Goal: Communication & Community: Share content

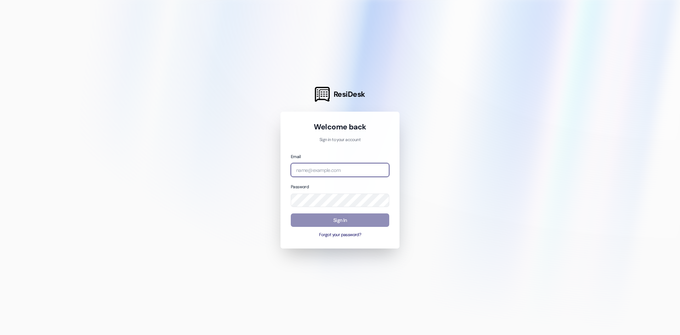
type input "[EMAIL_ADDRESS][PERSON_NAME][DOMAIN_NAME]"
click at [335, 220] on button "Sign In" at bounding box center [340, 220] width 99 height 14
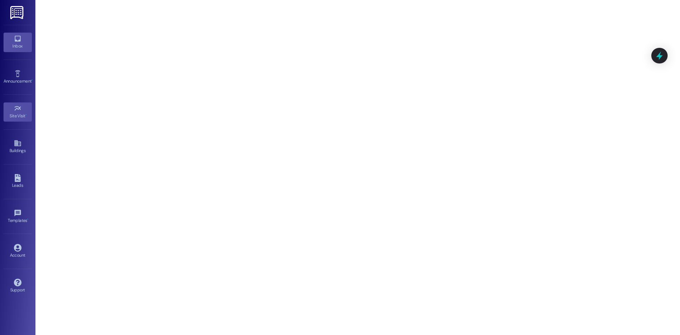
click at [0, 47] on div "Inbox" at bounding box center [17, 46] width 35 height 7
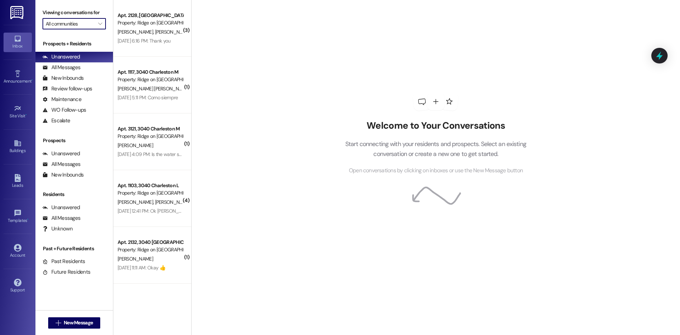
click at [73, 23] on input "All communities" at bounding box center [70, 23] width 49 height 11
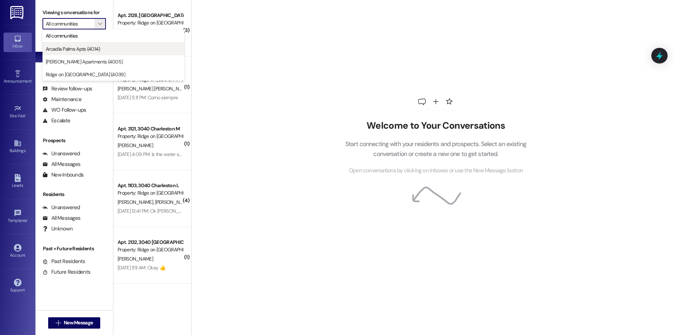
click at [95, 49] on span "Arcadia Palms Apts (4014)" at bounding box center [73, 48] width 55 height 7
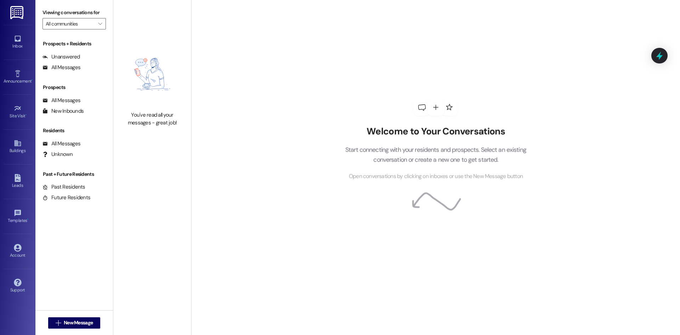
type input "Arcadia Palms Apts (4014)"
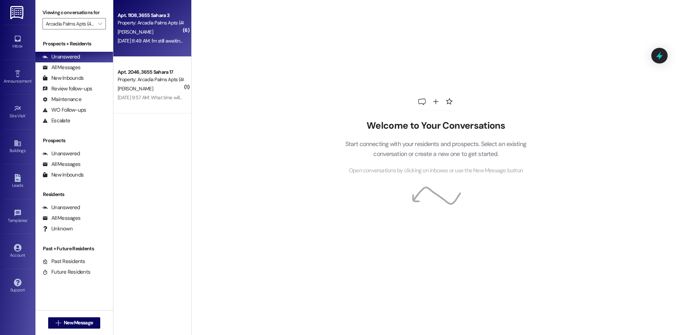
click at [164, 22] on div "Property: Arcadia Palms Apts (4014)" at bounding box center [151, 22] width 66 height 7
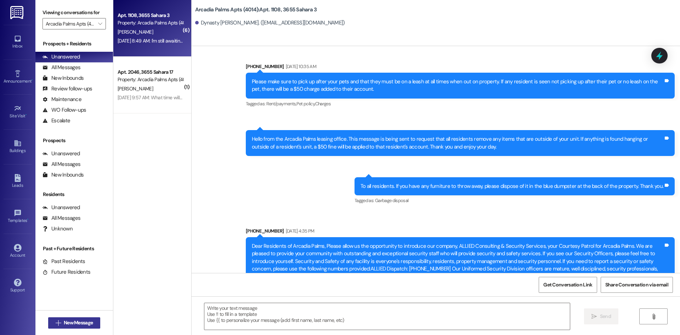
scroll to position [3980, 0]
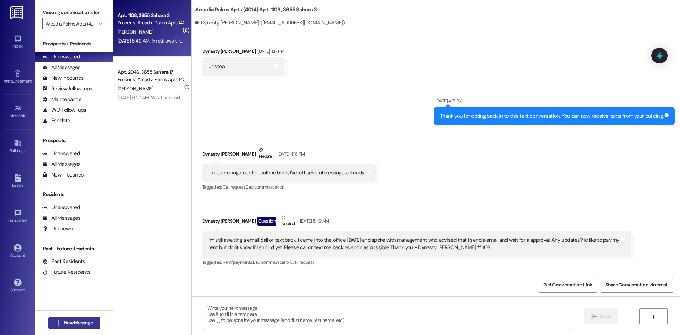
click at [78, 322] on span "New Message" at bounding box center [78, 322] width 29 height 7
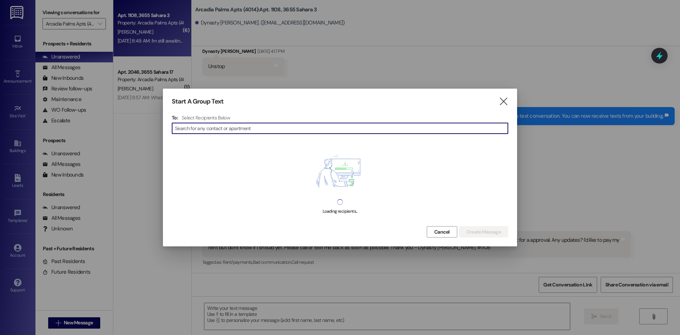
click at [237, 130] on input at bounding box center [341, 128] width 333 height 10
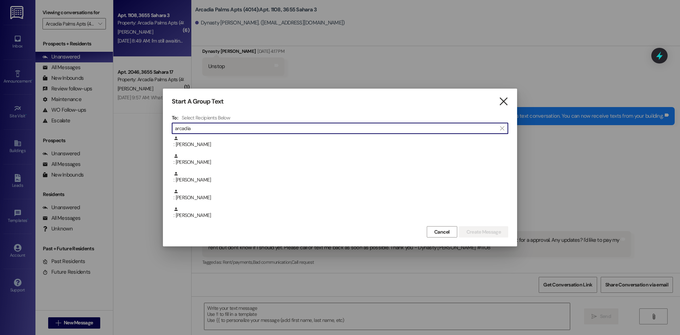
type input "arcadia"
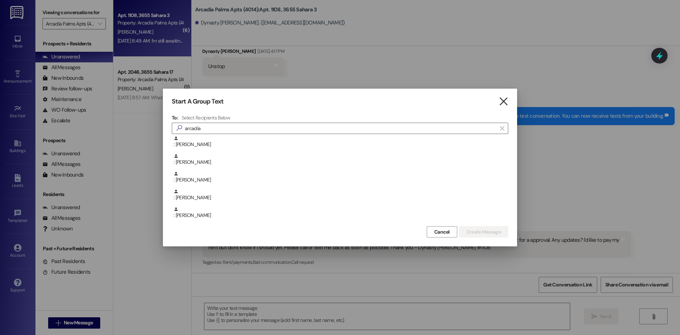
click at [501, 104] on icon "" at bounding box center [504, 101] width 10 height 7
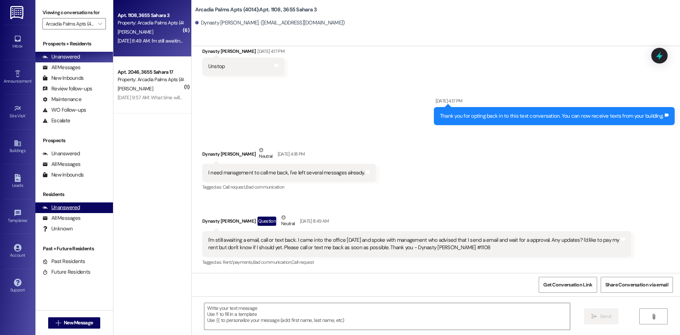
click at [80, 208] on div "Unanswered (0)" at bounding box center [74, 207] width 78 height 11
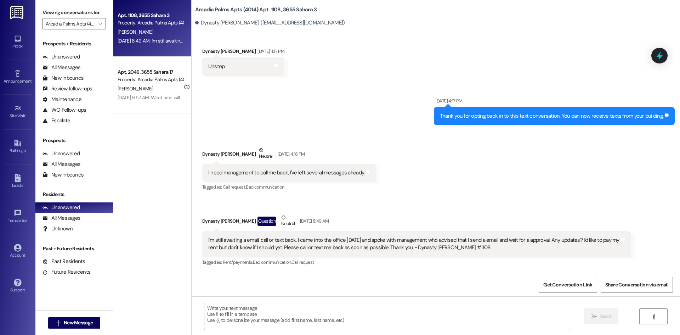
click at [156, 35] on div "[PERSON_NAME]" at bounding box center [150, 32] width 67 height 9
click at [216, 214] on div "Dynasty [PERSON_NAME] Question Neutral [DATE] 8:49 AM" at bounding box center [416, 222] width 429 height 17
click at [213, 220] on div "Dynasty [PERSON_NAME] Question Neutral [DATE] 8:49 AM" at bounding box center [416, 222] width 429 height 17
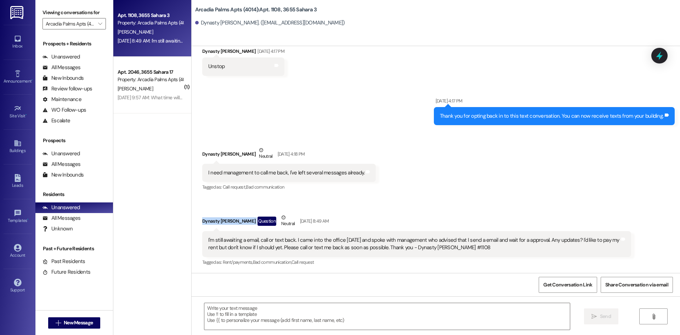
copy div "Dynasty [PERSON_NAME]"
click at [67, 325] on span "New Message" at bounding box center [78, 322] width 29 height 7
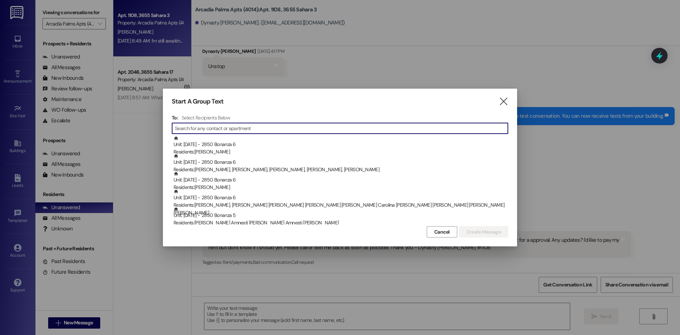
click at [208, 118] on h4 "Select Recipients Below" at bounding box center [206, 117] width 49 height 6
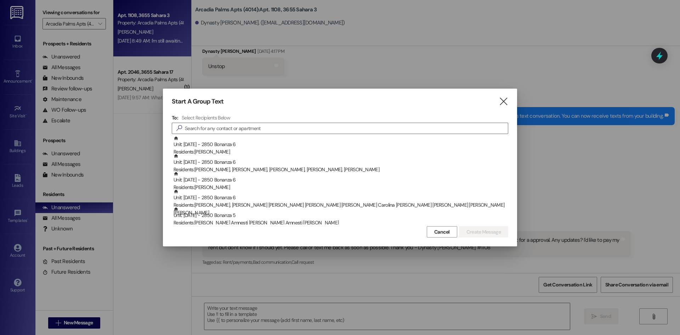
click at [197, 112] on div "Start A Group Text  To: Select Recipients Below  Unit: [DATE] - 2850 Bonanza …" at bounding box center [340, 168] width 354 height 158
click at [177, 120] on h3 "To:" at bounding box center [175, 117] width 6 height 6
click at [187, 116] on h4 "Select Recipients Below" at bounding box center [206, 117] width 49 height 6
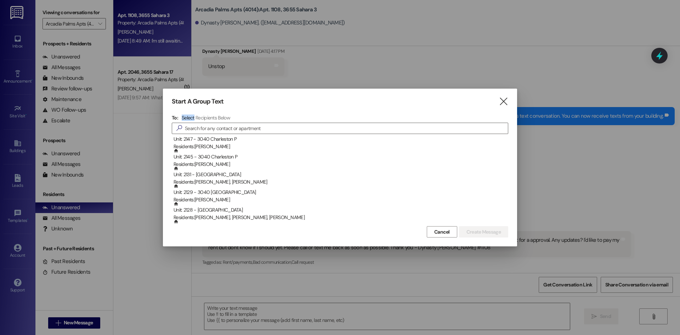
scroll to position [3000, 0]
click at [153, 289] on div at bounding box center [340, 167] width 680 height 335
click at [502, 103] on icon "" at bounding box center [504, 101] width 10 height 7
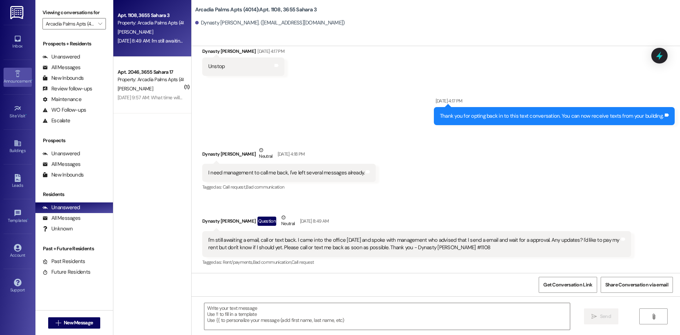
click at [22, 77] on link "Announcement •" at bounding box center [18, 77] width 28 height 19
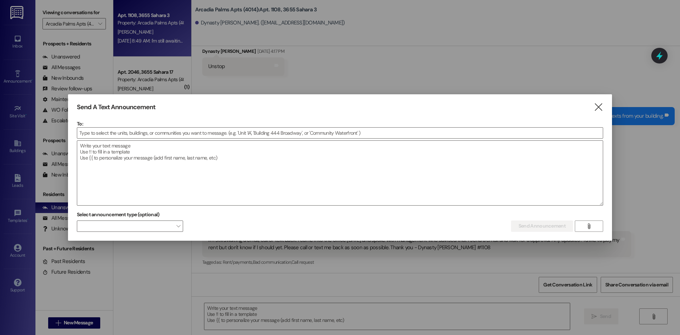
click at [99, 127] on p "To:" at bounding box center [340, 123] width 527 height 7
click at [99, 131] on input at bounding box center [340, 133] width 526 height 11
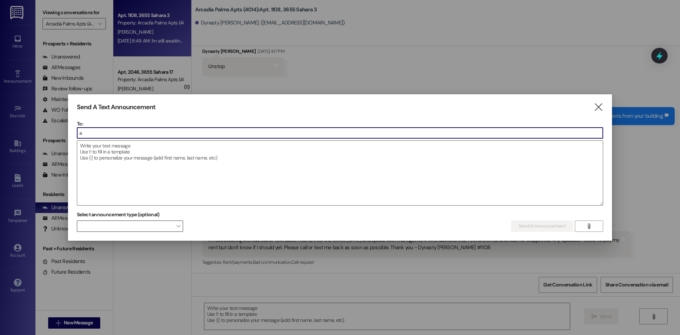
click at [133, 220] on div "Select announcement type (optional) " at bounding box center [130, 220] width 106 height 22
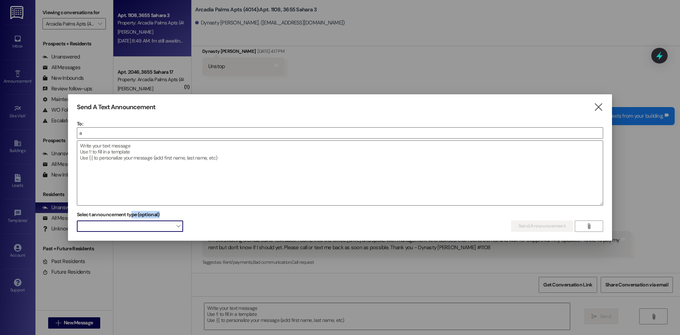
click at [134, 224] on span at bounding box center [130, 225] width 106 height 11
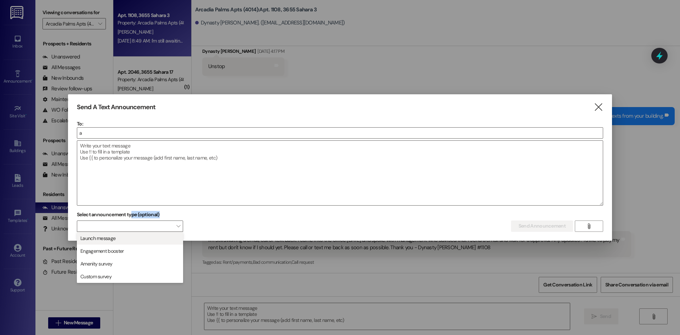
click at [136, 240] on span "Launch message" at bounding box center [130, 238] width 100 height 8
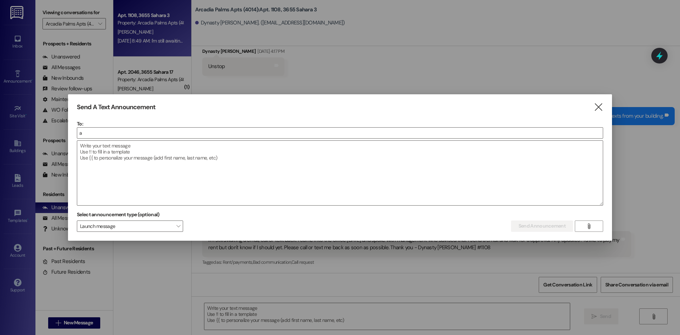
click at [106, 121] on p "To:" at bounding box center [340, 123] width 527 height 7
click at [111, 133] on input "a" at bounding box center [340, 133] width 526 height 11
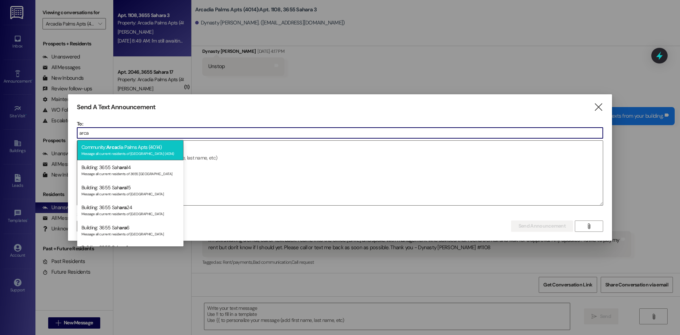
type input "arca"
click at [105, 148] on div "Community: Arca dia Palms Apts (4014) Message all current residents of [GEOGRAP…" at bounding box center [130, 150] width 106 height 20
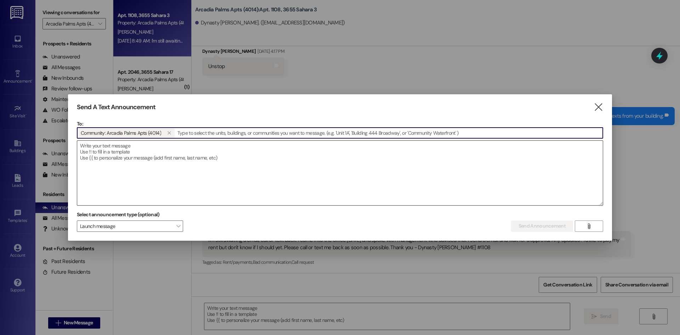
click at [113, 174] on textarea at bounding box center [340, 173] width 526 height 64
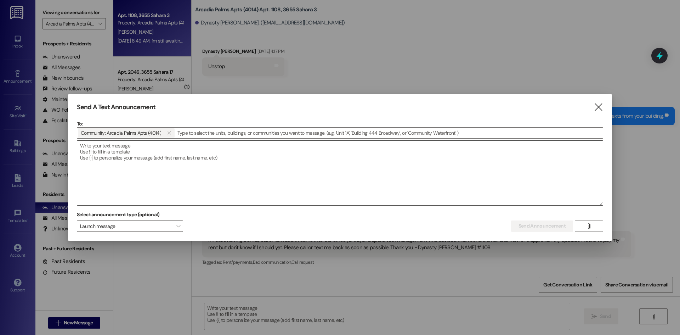
click at [149, 168] on textarea at bounding box center [340, 173] width 526 height 64
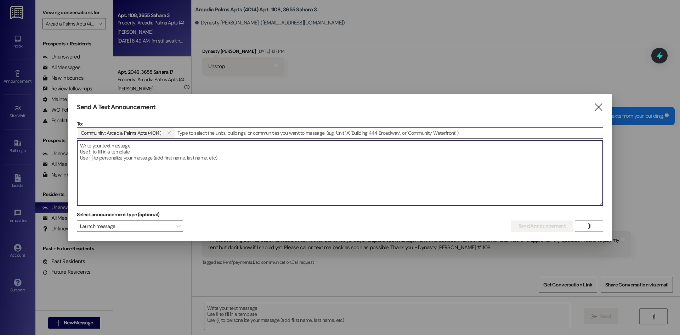
paste textarea "ChatGPT said: Here’s a polished and firm announcement you can use: POOL CLOSURE…"
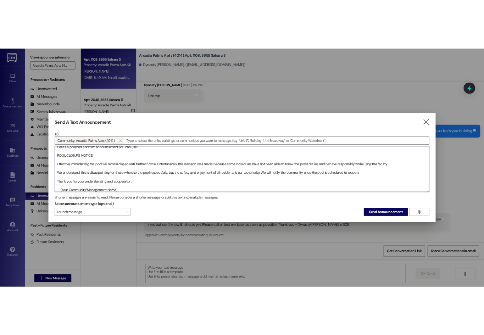
scroll to position [0, 0]
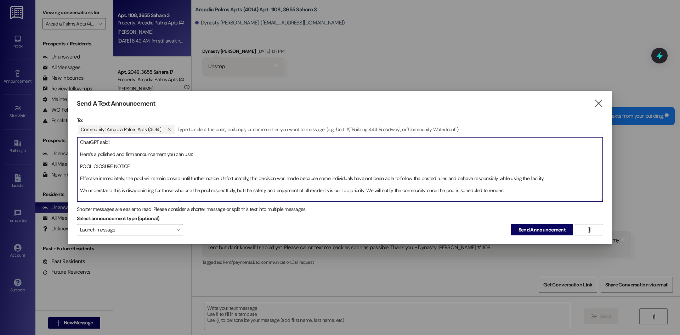
drag, startPoint x: 198, startPoint y: 153, endPoint x: 53, endPoint y: 135, distance: 146.7
click at [53, 135] on div "Send A Text Announcement  To: Community: Arcadia Palms Apts (4014)   Drop im…" at bounding box center [340, 167] width 680 height 335
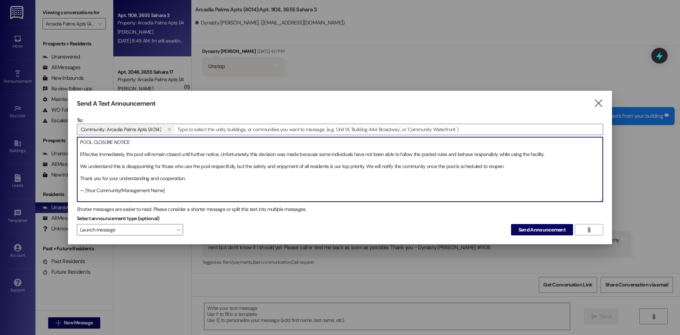
click at [553, 151] on textarea "POOL CLOSURE NOTICE Effective immediately, the pool will remain closed until fu…" at bounding box center [340, 169] width 526 height 64
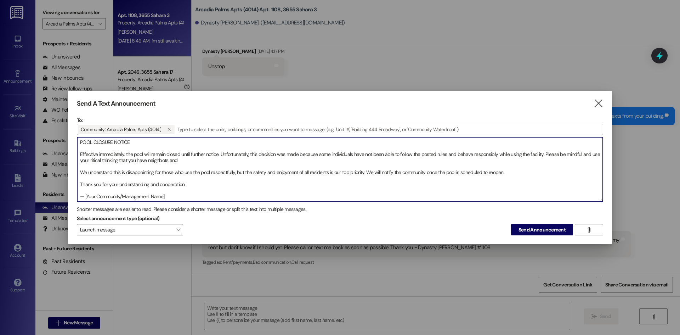
click at [85, 174] on textarea "POOL CLOSURE NOTICE Effective immediately, the pool will remain closed until fu…" at bounding box center [340, 169] width 526 height 64
click at [91, 162] on textarea "POOL CLOSURE NOTICE Effective immediately, the pool will remain closed until fu…" at bounding box center [340, 169] width 526 height 64
click at [97, 160] on textarea "POOL CLOSURE NOTICE Effective immediately, the pool will remain closed until fu…" at bounding box center [340, 169] width 526 height 64
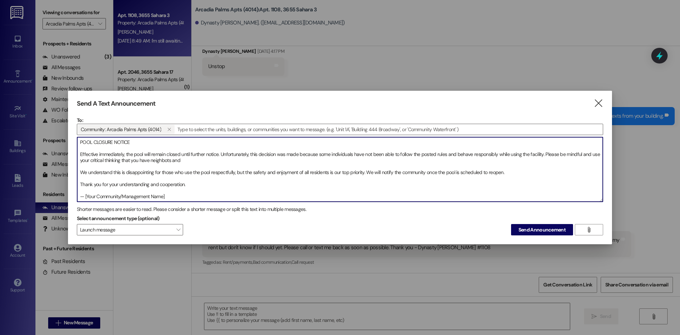
drag, startPoint x: 196, startPoint y: 159, endPoint x: 150, endPoint y: 162, distance: 46.2
click at [150, 162] on textarea "POOL CLOSURE NOTICE Effective immediately, the pool will remain closed until fu…" at bounding box center [340, 169] width 526 height 64
click at [181, 162] on textarea "POOL CLOSURE NOTICE Effective immediately, the pool will remain closed until fu…" at bounding box center [340, 169] width 526 height 64
drag, startPoint x: 269, startPoint y: 160, endPoint x: 76, endPoint y: 162, distance: 192.8
click at [76, 162] on div "Send A Text Announcement  To: Community: Arcadia Palms Apts (4014)   Drop im…" at bounding box center [340, 168] width 544 height 154
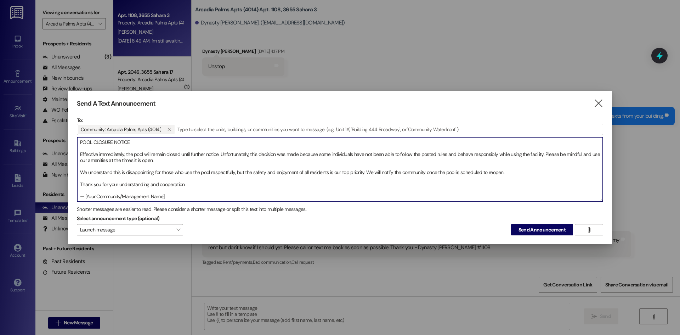
drag, startPoint x: 175, startPoint y: 193, endPoint x: 189, endPoint y: 198, distance: 14.4
click at [189, 198] on textarea "POOL CLOSURE NOTICE Effective immediately, the pool will remain closed until fu…" at bounding box center [340, 169] width 526 height 64
drag, startPoint x: 196, startPoint y: 193, endPoint x: 27, endPoint y: 150, distance: 174.1
click at [27, 150] on div "Send A Text Announcement  To: Community: Arcadia Palms Apts (4014)   Drop im…" at bounding box center [340, 167] width 680 height 335
click at [136, 161] on textarea "POOL CLOSURE NOTICE Effective immediately, the pool will remain closed until fu…" at bounding box center [340, 169] width 526 height 64
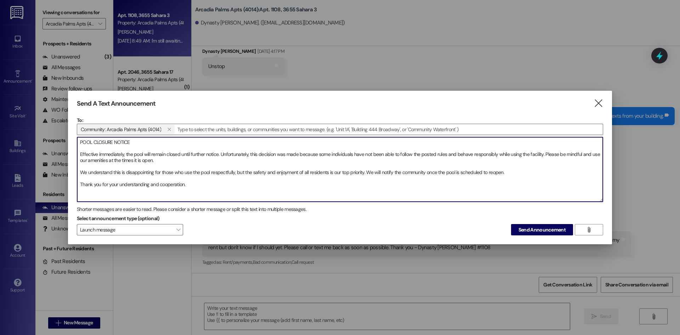
click at [136, 161] on textarea "POOL CLOSURE NOTICE Effective immediately, the pool will remain closed until fu…" at bounding box center [340, 169] width 526 height 64
drag, startPoint x: 193, startPoint y: 186, endPoint x: 36, endPoint y: 138, distance: 163.9
click at [36, 138] on div "Send A Text Announcement  To: Community: Arcadia Palms Apts (4014)   Drop im…" at bounding box center [340, 167] width 680 height 335
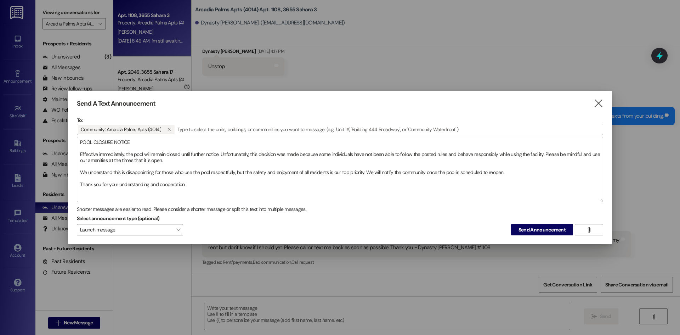
click at [208, 196] on textarea "POOL CLOSURE NOTICE Effective immediately, the pool will remain closed until fu…" at bounding box center [340, 169] width 526 height 64
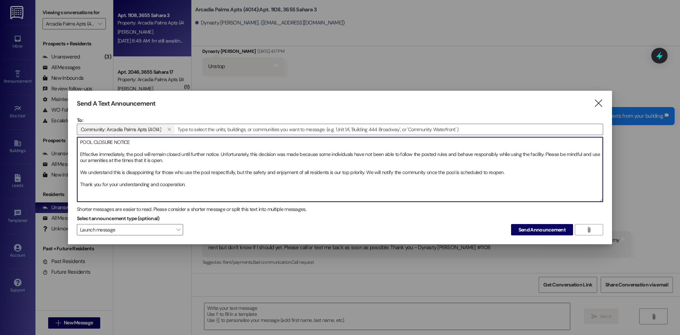
scroll to position [4, 0]
paste textarea "AVISO DE CIERRE DE LA PISCINA A partir de este momento, la piscina permanecerá …"
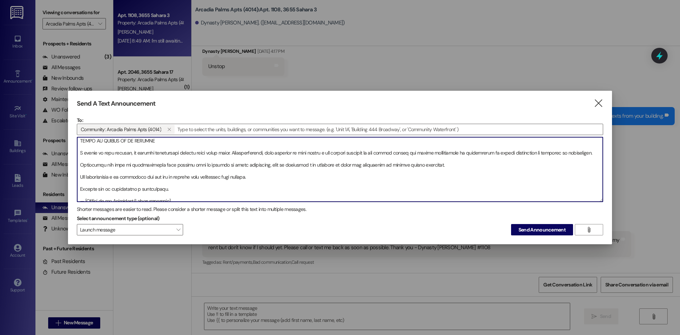
scroll to position [72, 0]
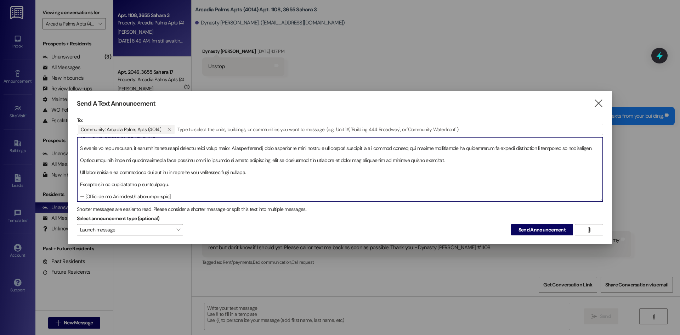
drag, startPoint x: 193, startPoint y: 197, endPoint x: 112, endPoint y: 168, distance: 85.9
click at [52, 168] on div "Send A Text Announcement  To: Community: Arcadia Palms Apts (4014)   Drop im…" at bounding box center [340, 167] width 680 height 335
click at [201, 184] on textarea at bounding box center [340, 169] width 526 height 64
drag, startPoint x: 175, startPoint y: 196, endPoint x: 178, endPoint y: 200, distance: 5.0
click at [178, 200] on textarea at bounding box center [340, 169] width 526 height 64
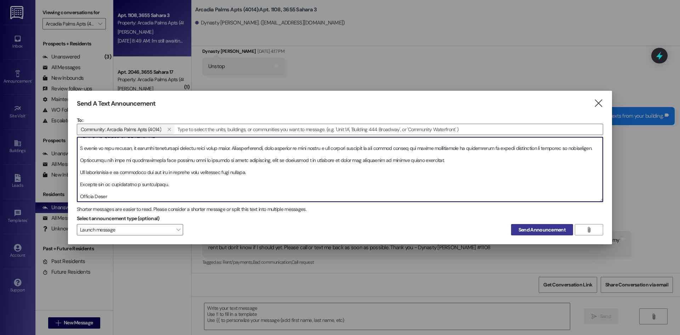
type textarea "LORE IPSUMDO SITAME Consectet adipiscinge, sed doei temp incidi utlabo etdol ma…"
click at [543, 230] on span "Send Announcement" at bounding box center [542, 229] width 47 height 7
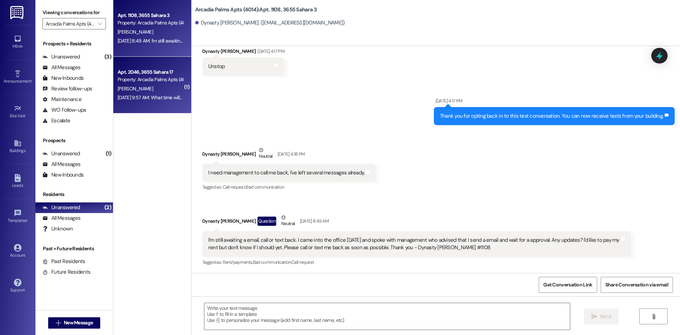
click at [153, 82] on div "Property: Arcadia Palms Apts (4014)" at bounding box center [151, 79] width 66 height 7
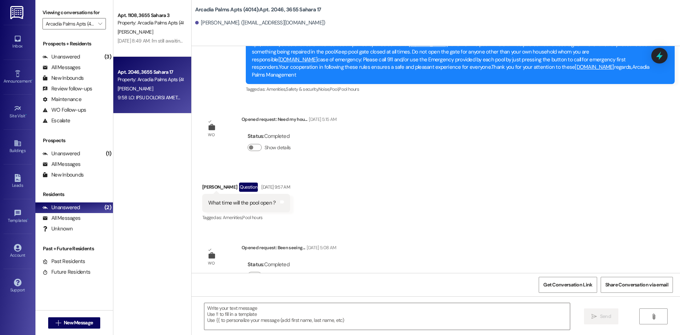
scroll to position [6774, 0]
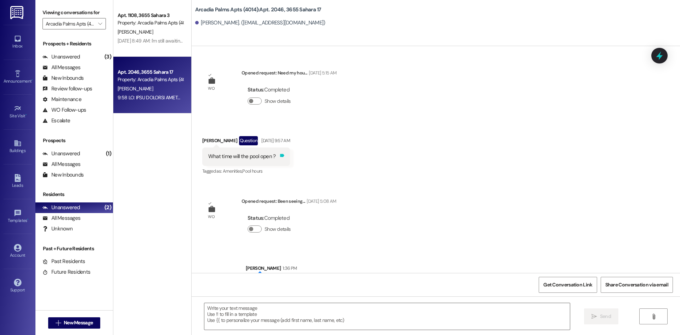
click at [285, 154] on icon at bounding box center [282, 155] width 4 height 3
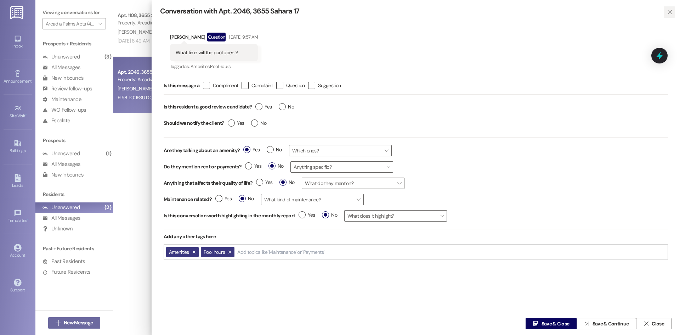
click at [668, 12] on icon "" at bounding box center [669, 12] width 5 height 6
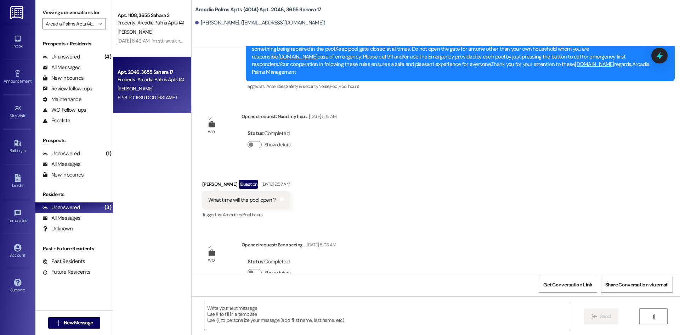
scroll to position [6597, 0]
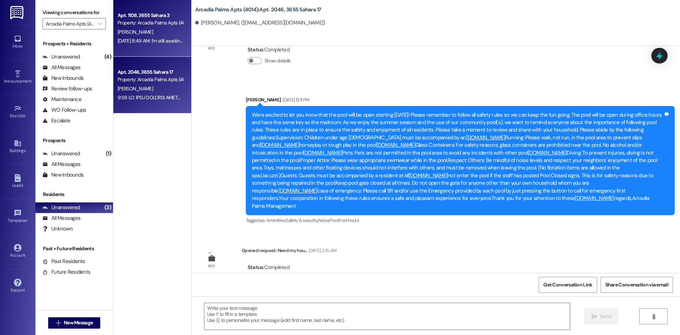
click at [156, 27] on div "Apt. 1108, 3655 Sahara 3 Property: Arcadia Palms Apts (4014)" at bounding box center [150, 19] width 67 height 17
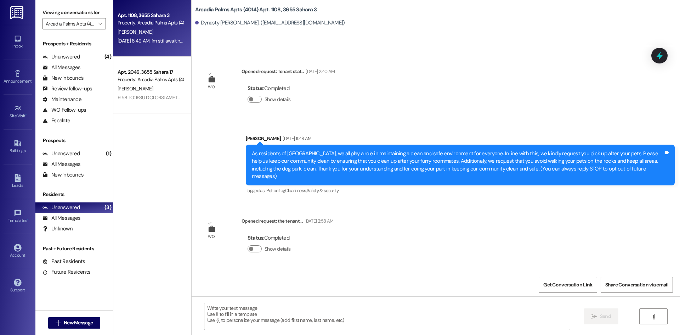
scroll to position [4085, 0]
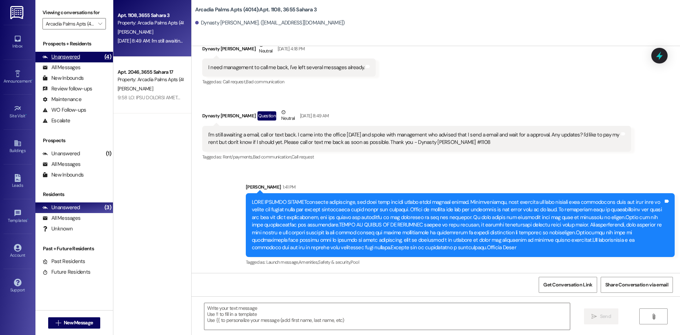
click at [73, 57] on div "Unanswered" at bounding box center [62, 56] width 38 height 7
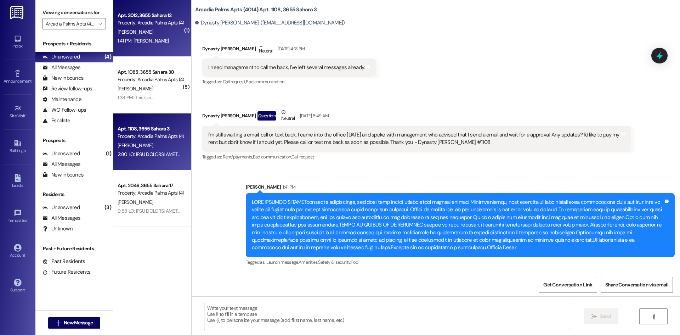
click at [134, 19] on div "Property: Arcadia Palms Apts (4014)" at bounding box center [151, 22] width 66 height 7
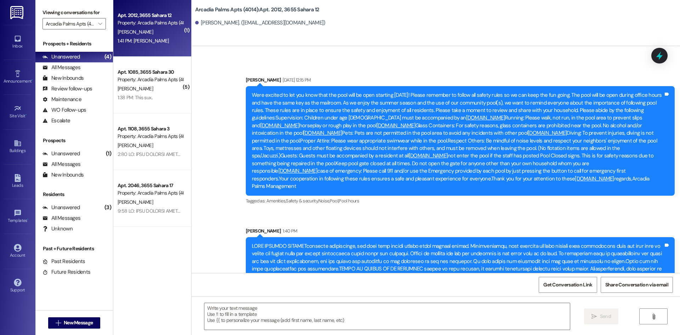
scroll to position [2465, 0]
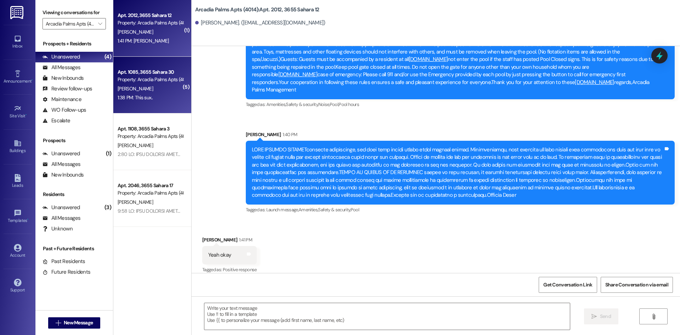
click at [138, 89] on span "[PERSON_NAME]" at bounding box center [135, 88] width 35 height 6
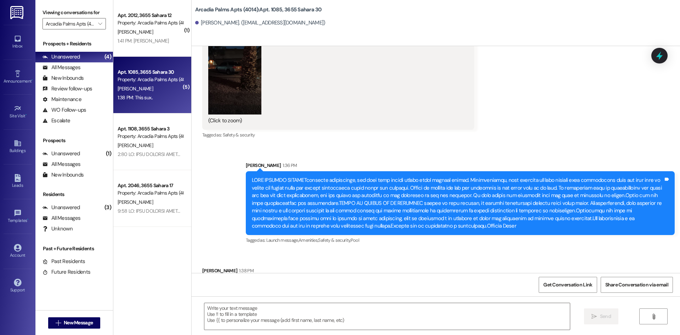
scroll to position [20419, 0]
click at [247, 318] on textarea at bounding box center [387, 316] width 366 height 27
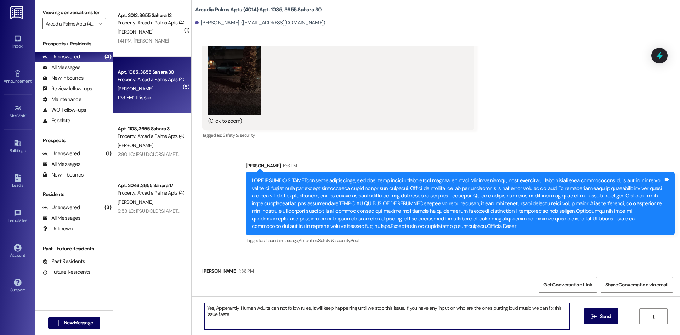
type textarea "Yes, Apperantly, Human Adults can not follow rules, It will keep happening unti…"
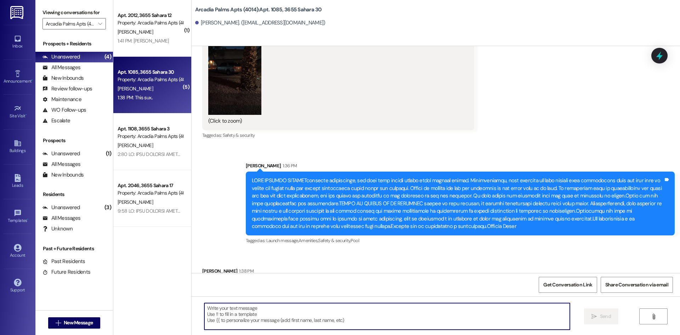
scroll to position [20469, 0]
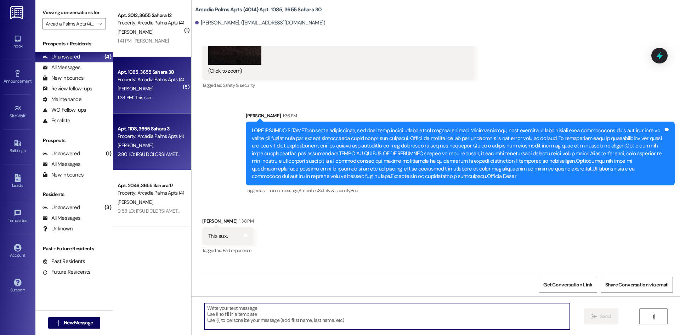
click at [157, 136] on div "Property: Arcadia Palms Apts (4014)" at bounding box center [151, 136] width 66 height 7
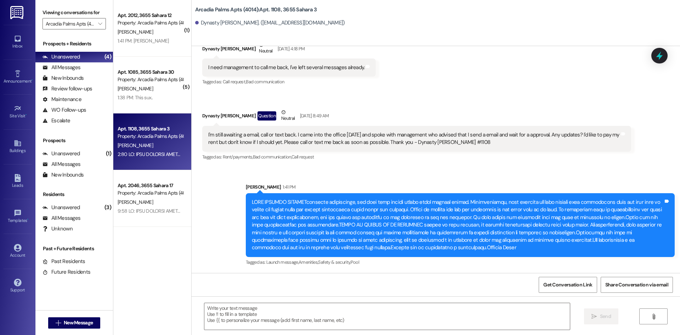
scroll to position [4085, 0]
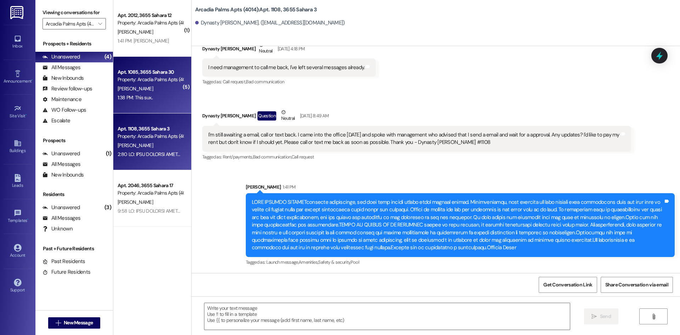
click at [158, 101] on div "1:38 PM: This sux.. 1:38 PM: This sux.." at bounding box center [150, 97] width 67 height 9
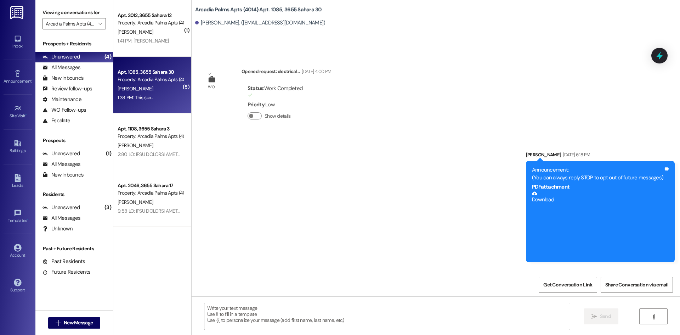
click at [147, 40] on div "1:41 PM: Yeah okay 1:41 PM: [PERSON_NAME]" at bounding box center [143, 41] width 51 height 6
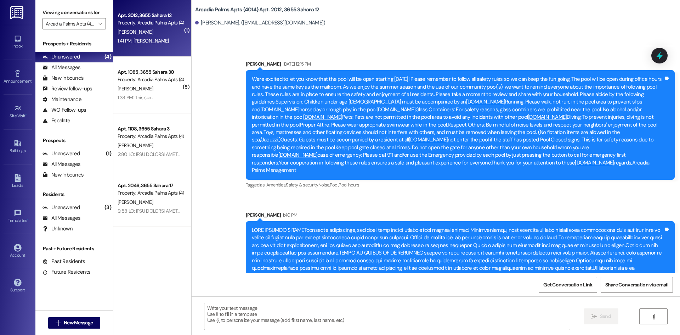
scroll to position [2379, 0]
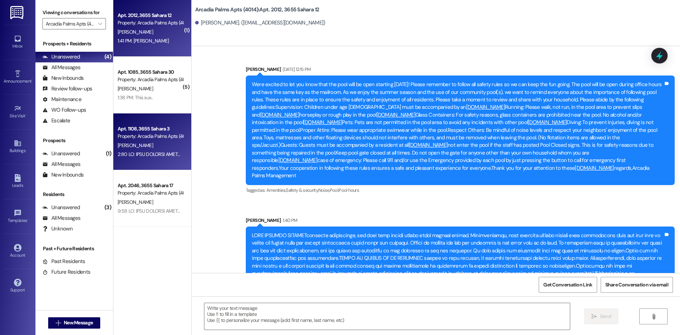
click at [141, 142] on span "[PERSON_NAME]" at bounding box center [135, 145] width 35 height 6
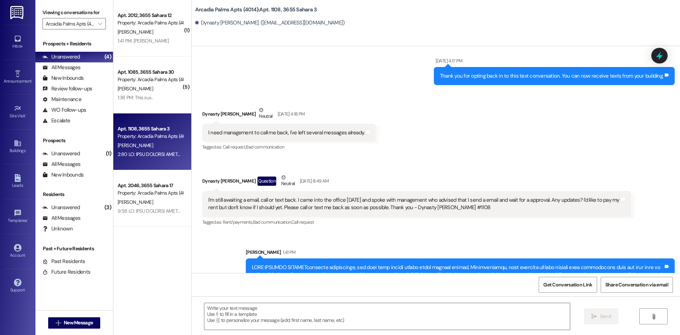
scroll to position [4085, 0]
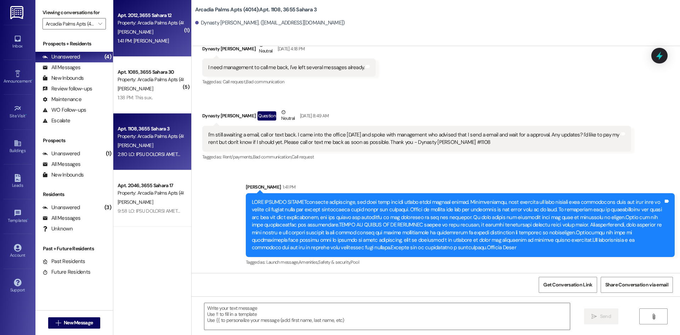
click at [146, 38] on div "1:41 PM: Yeah okay 1:41 PM: [PERSON_NAME]" at bounding box center [143, 41] width 51 height 6
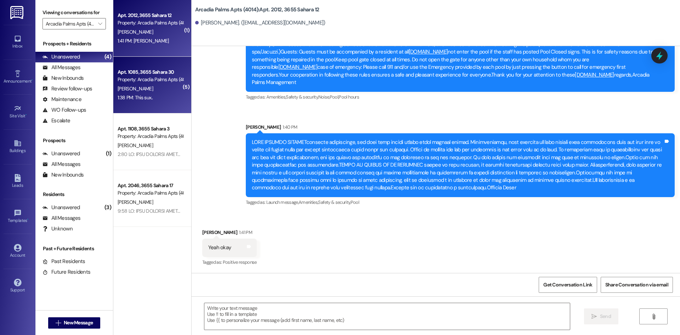
scroll to position [2465, 0]
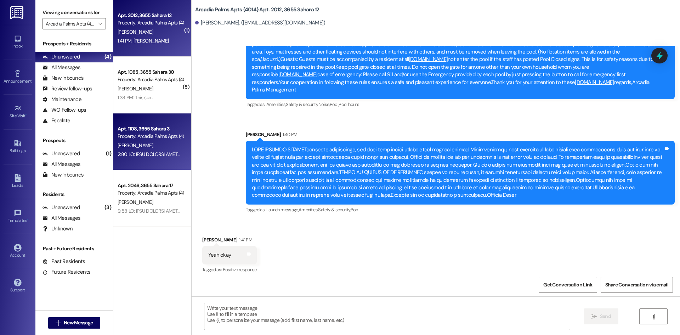
click at [162, 150] on div at bounding box center [150, 154] width 67 height 9
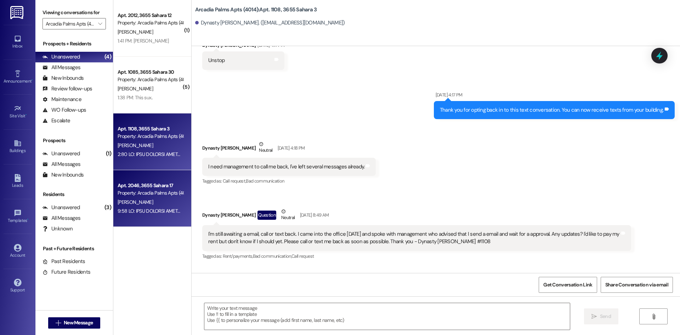
scroll to position [3979, 0]
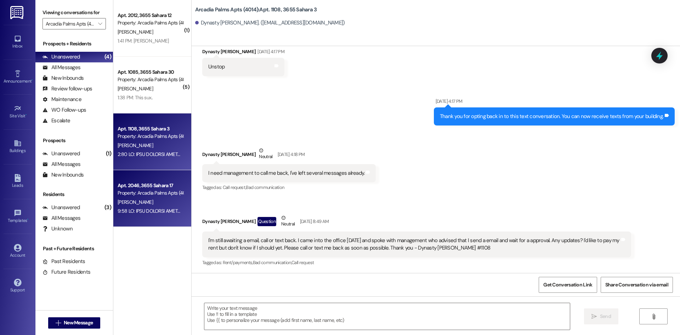
click at [151, 199] on div "[PERSON_NAME]" at bounding box center [150, 202] width 67 height 9
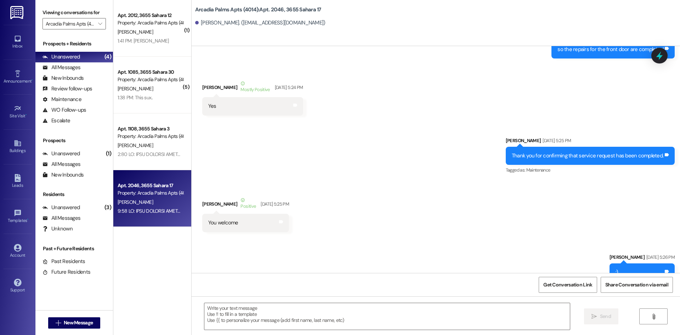
scroll to position [6833, 0]
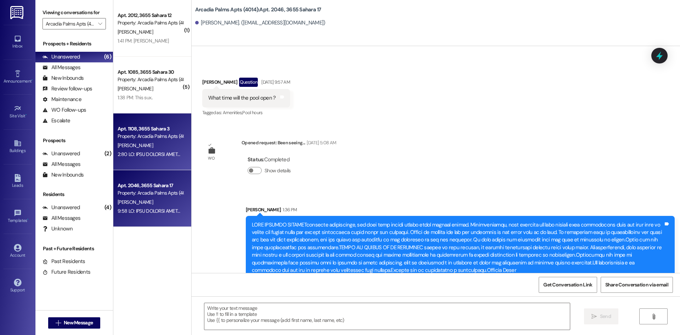
click at [157, 137] on div "Property: Arcadia Palms Apts (4014)" at bounding box center [151, 136] width 66 height 7
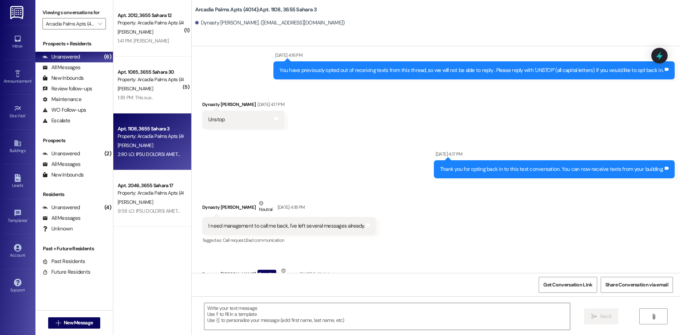
scroll to position [3979, 0]
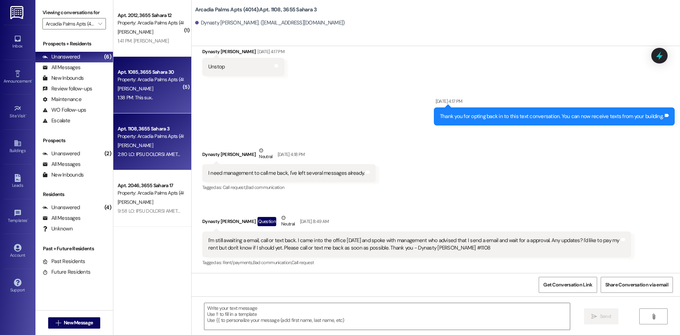
click at [148, 91] on span "[PERSON_NAME]" at bounding box center [135, 88] width 35 height 6
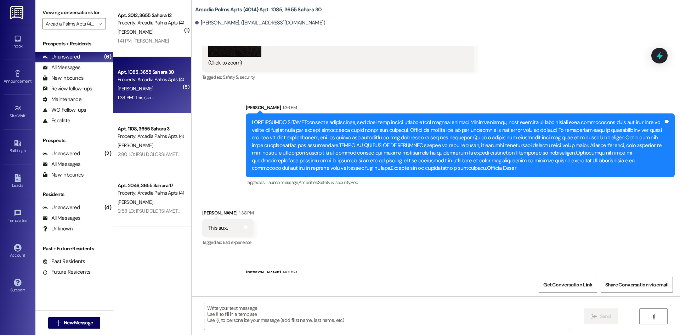
scroll to position [20479, 0]
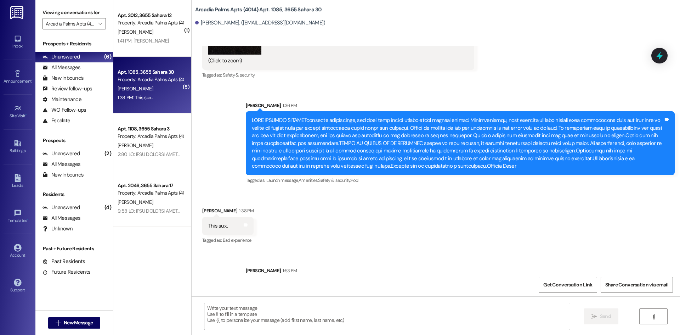
click at [665, 283] on icon at bounding box center [667, 284] width 4 height 3
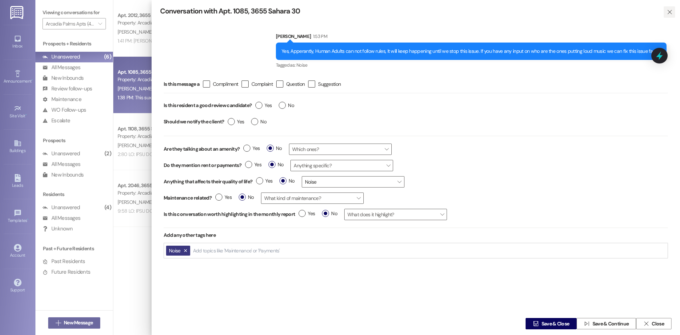
click at [667, 12] on icon "" at bounding box center [669, 12] width 5 height 6
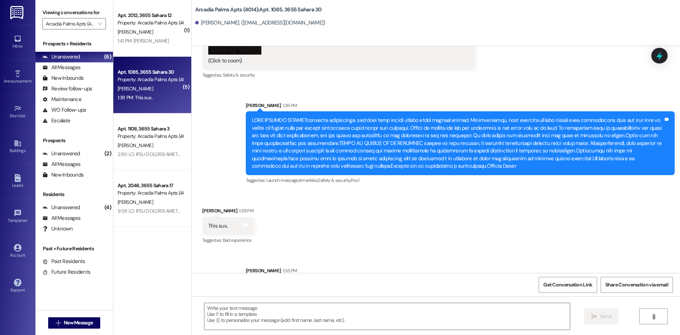
click at [558, 282] on div "Yes, Apperantly, Human Adults can not follow rules, It will keep happening unti…" at bounding box center [458, 289] width 412 height 15
click at [558, 249] on div "WO Opened request: electrical ... [DATE] 4:00 PM Status : Work Completed Priori…" at bounding box center [436, 159] width 489 height 227
click at [558, 249] on div "Received via SMS [PERSON_NAME] 1:38 PM This sux.. Tags and notes Tagged as: Bad…" at bounding box center [436, 221] width 489 height 60
click at [404, 282] on div "Yes, Apperantly, Human Adults can not follow rules, It will keep happening unti…" at bounding box center [458, 289] width 412 height 15
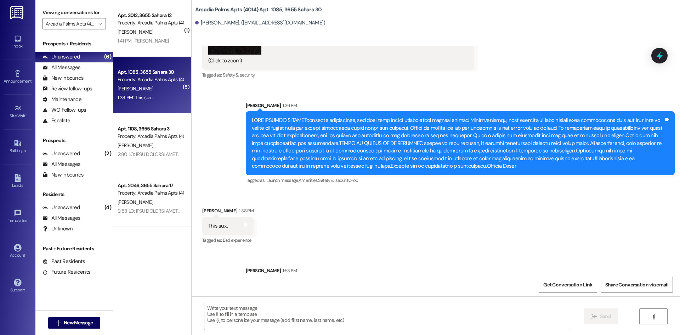
click at [404, 282] on div "Yes, Apperantly, Human Adults can not follow rules, It will keep happening unti…" at bounding box center [458, 289] width 412 height 15
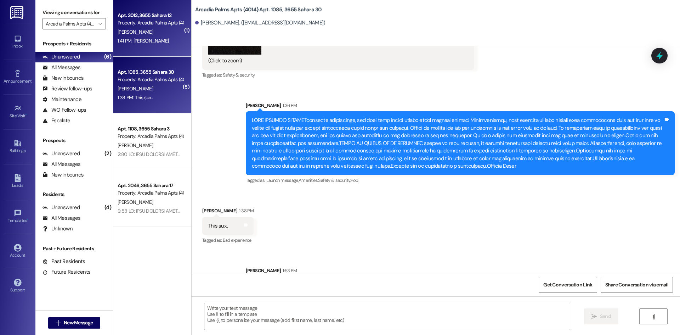
click at [153, 36] on div "1:41 PM: Yeah okay 1:41 PM: [PERSON_NAME]" at bounding box center [150, 40] width 67 height 9
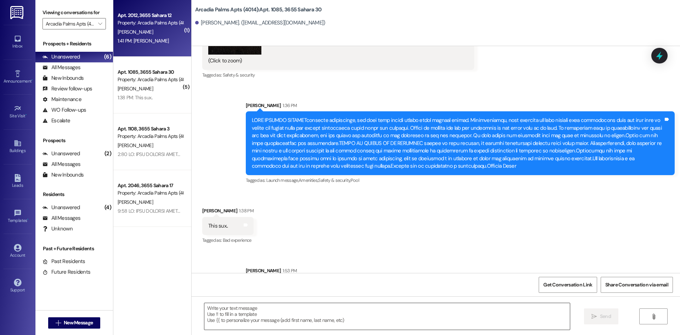
click at [265, 320] on textarea at bounding box center [387, 316] width 366 height 27
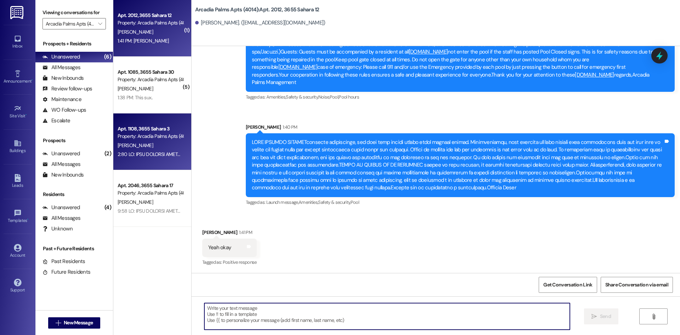
scroll to position [2465, 0]
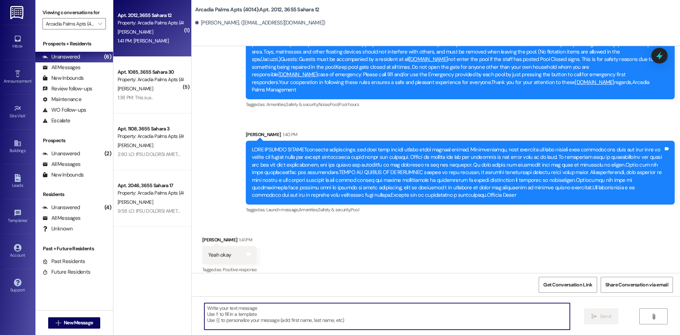
click at [229, 313] on textarea at bounding box center [387, 316] width 366 height 27
paste textarea "Yes, Apperantly, Human Adults can not follow rules, It will keep happening unti…"
type textarea "Yes, Apperantly, Human Adults can not follow rules, It will keep happening unti…"
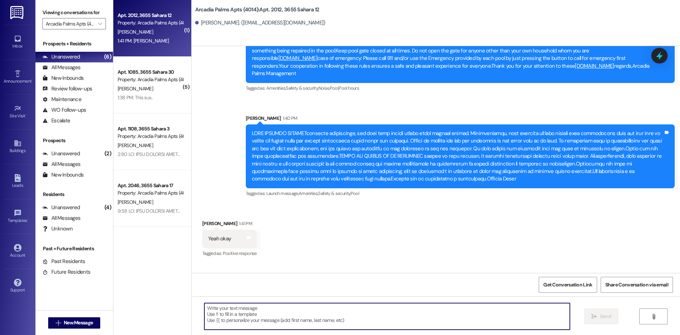
scroll to position [2514, 0]
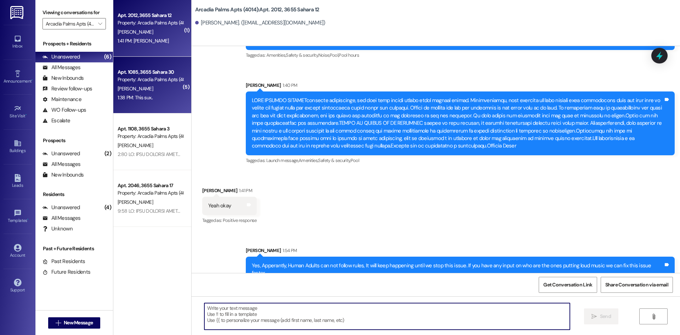
click at [163, 92] on div "[PERSON_NAME]" at bounding box center [150, 88] width 67 height 9
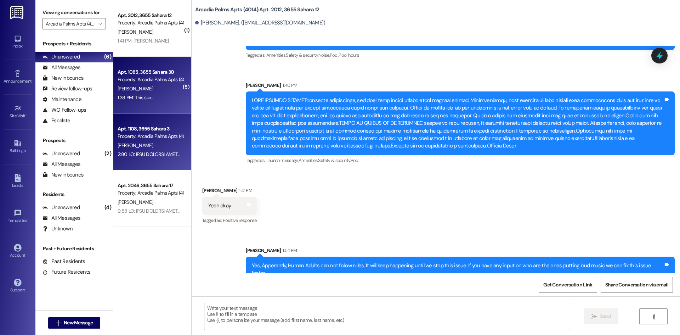
click at [163, 141] on div "[PERSON_NAME]" at bounding box center [150, 145] width 67 height 9
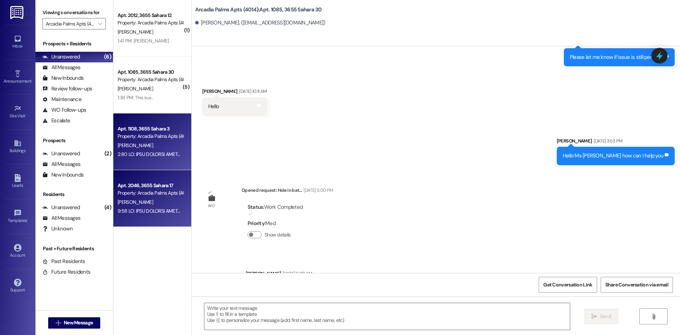
click at [165, 199] on div "[PERSON_NAME]" at bounding box center [150, 202] width 67 height 9
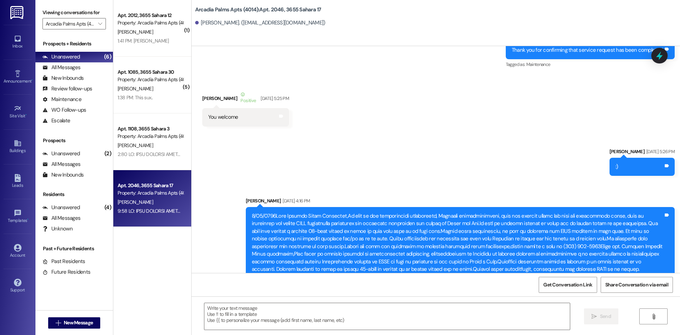
scroll to position [6833, 0]
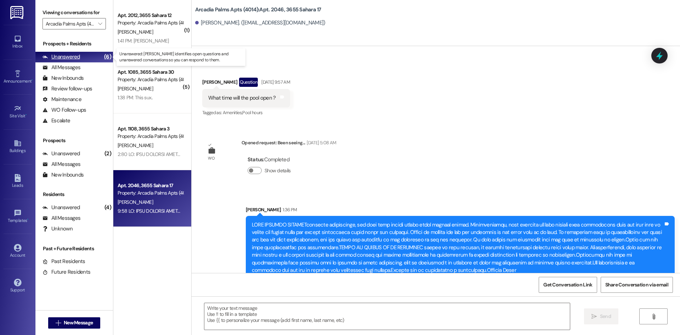
click at [67, 56] on div "Unanswered" at bounding box center [62, 56] width 38 height 7
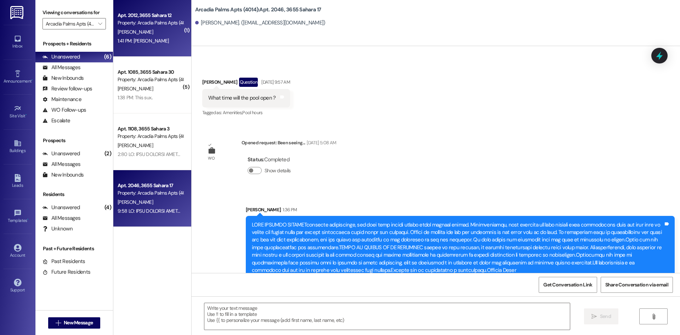
click at [154, 24] on div "Property: Arcadia Palms Apts (4014)" at bounding box center [151, 22] width 66 height 7
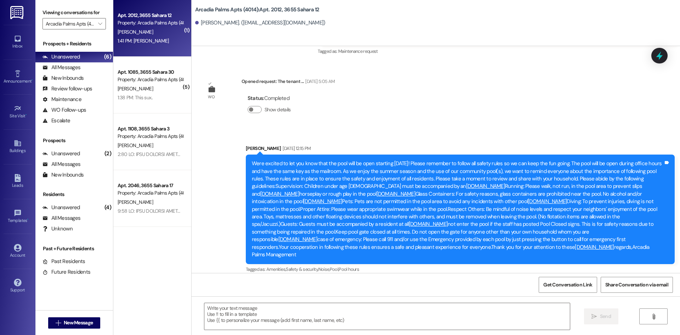
scroll to position [2299, 0]
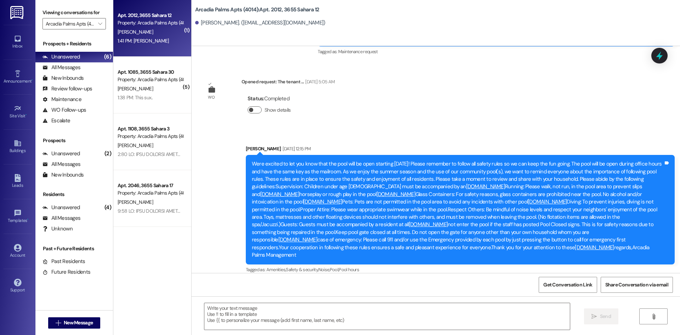
click at [253, 111] on button "Show details" at bounding box center [255, 109] width 14 height 7
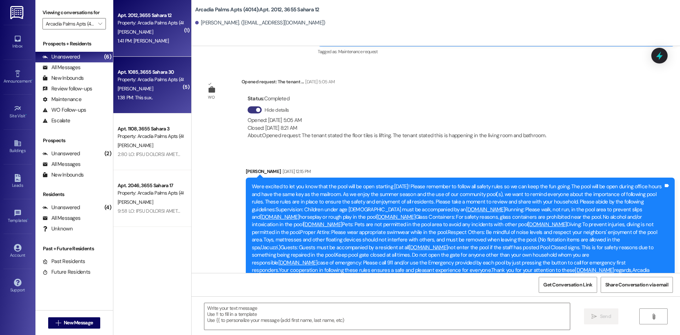
click at [161, 106] on div "Apt. 1085, 3655 Sahara 30 Property: Arcadia Palms Apts (4014) [PERSON_NAME] 1:3…" at bounding box center [152, 85] width 78 height 57
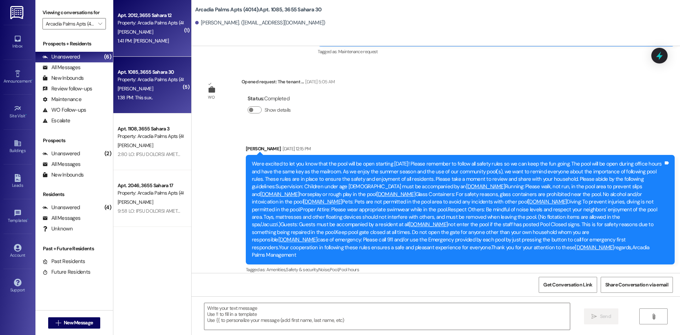
click at [156, 24] on div "Property: Arcadia Palms Apts (4014)" at bounding box center [151, 22] width 66 height 7
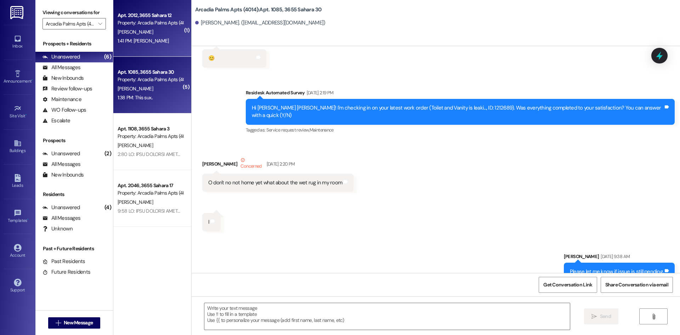
click at [146, 88] on span "[PERSON_NAME]" at bounding box center [135, 88] width 35 height 6
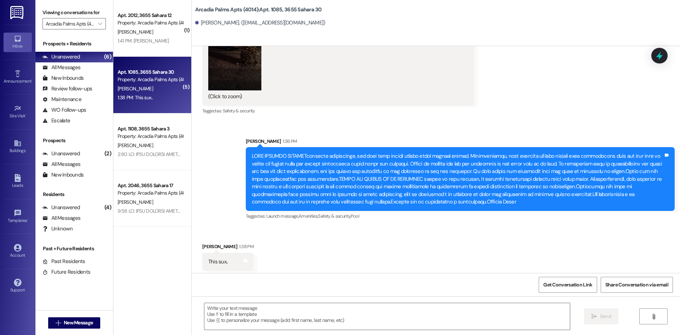
scroll to position [20419, 0]
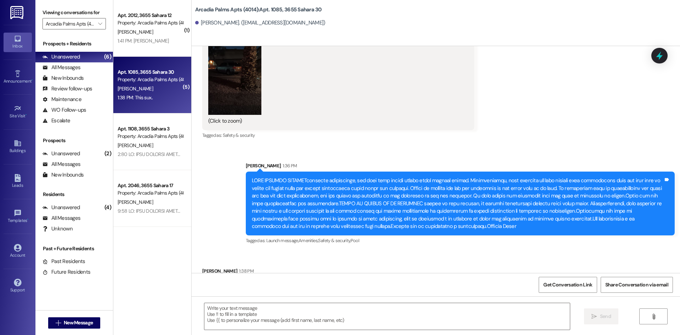
click at [12, 43] on div "Inbox" at bounding box center [17, 46] width 35 height 7
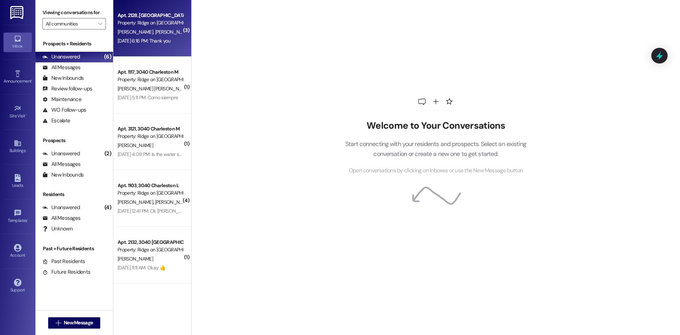
click at [144, 36] on div "[DATE] 6:16 PM: Thank you [DATE] 6:16 PM: Thank you" at bounding box center [150, 40] width 67 height 9
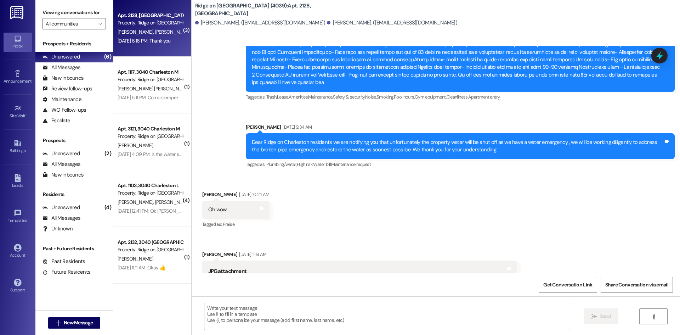
scroll to position [392, 0]
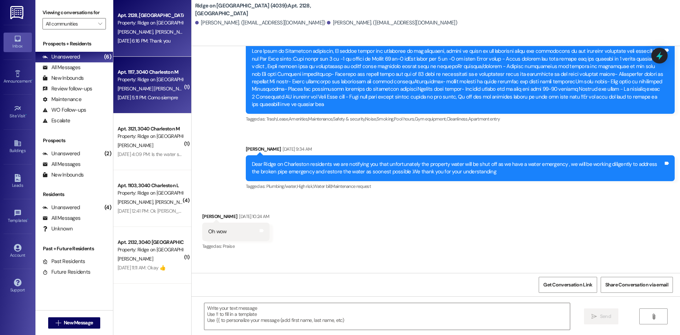
click at [139, 84] on div "Apt. [GEOGRAPHIC_DATA] Property: [GEOGRAPHIC_DATA] (4039)" at bounding box center [150, 76] width 67 height 17
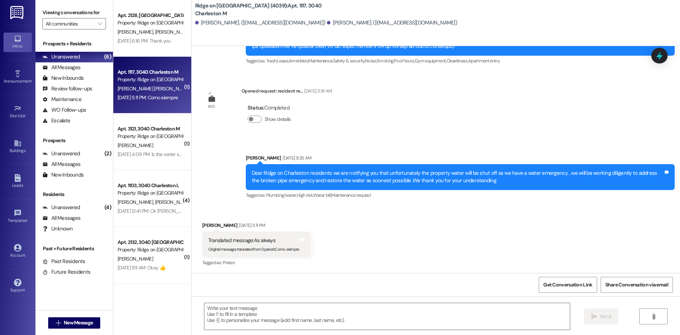
scroll to position [238, 0]
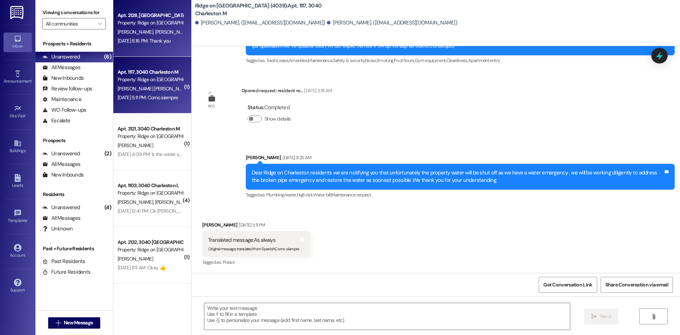
click at [151, 47] on div "Apt. 2128, [GEOGRAPHIC_DATA] Property: [GEOGRAPHIC_DATA] (4039) [PERSON_NAME] […" at bounding box center [152, 28] width 78 height 57
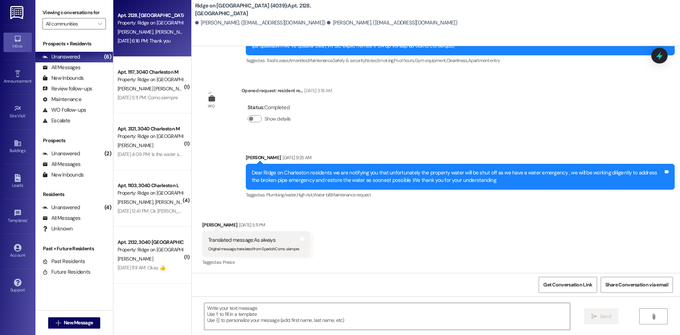
scroll to position [629, 0]
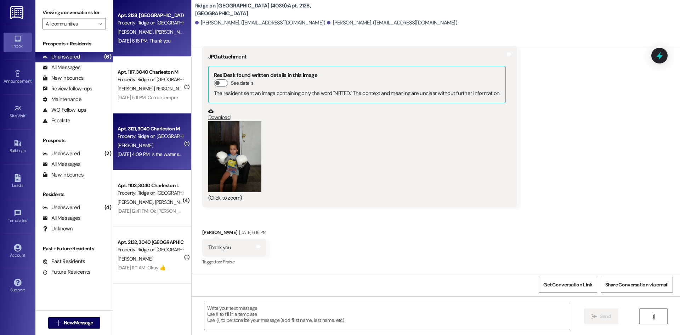
click at [152, 135] on div "Property: Ridge on [GEOGRAPHIC_DATA] (4039)" at bounding box center [151, 136] width 66 height 7
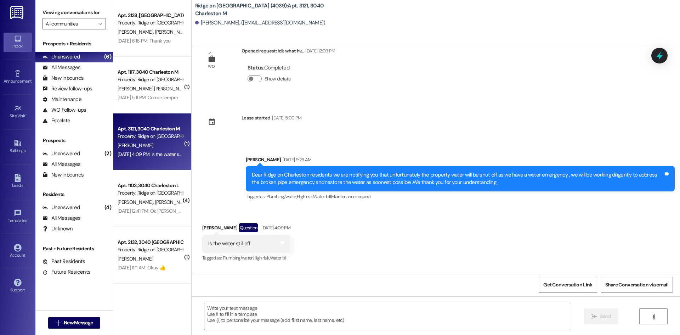
scroll to position [801, 0]
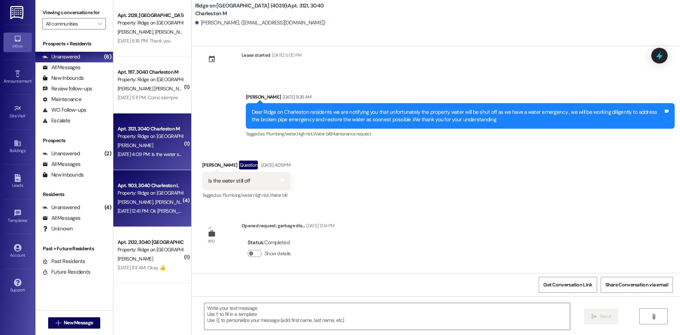
click at [149, 193] on div "Property: Ridge on [GEOGRAPHIC_DATA] (4039)" at bounding box center [151, 192] width 66 height 7
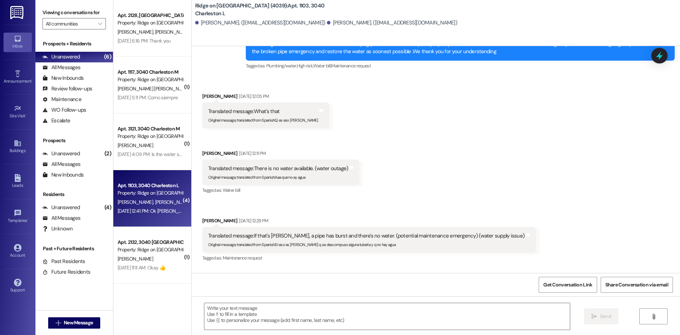
scroll to position [1300, 0]
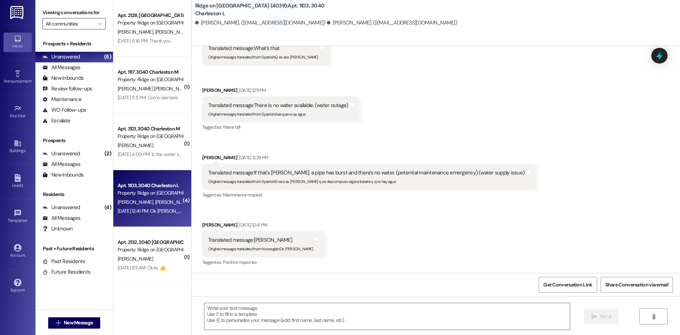
click at [93, 23] on input "All communities" at bounding box center [70, 23] width 49 height 11
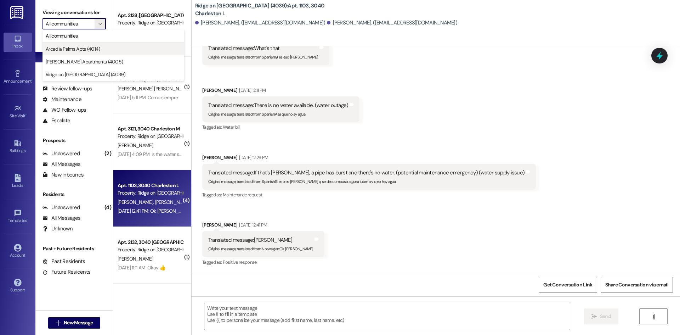
click at [98, 49] on span "Arcadia Palms Apts (4014)" at bounding box center [73, 48] width 55 height 7
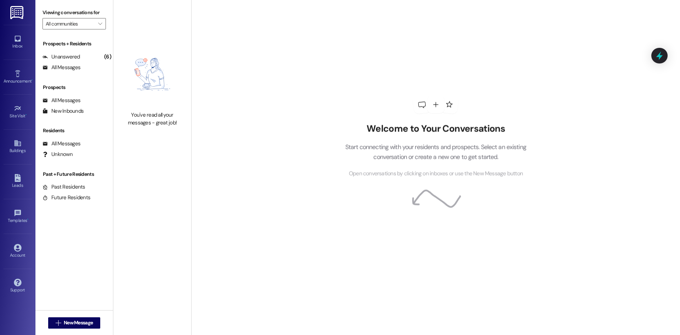
type input "Arcadia Palms Apts (4014)"
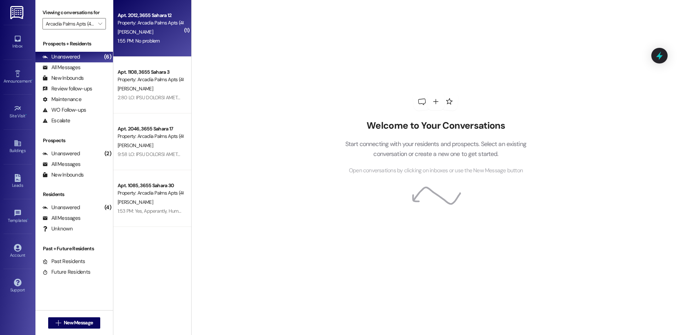
click at [143, 33] on div "[PERSON_NAME]" at bounding box center [150, 32] width 67 height 9
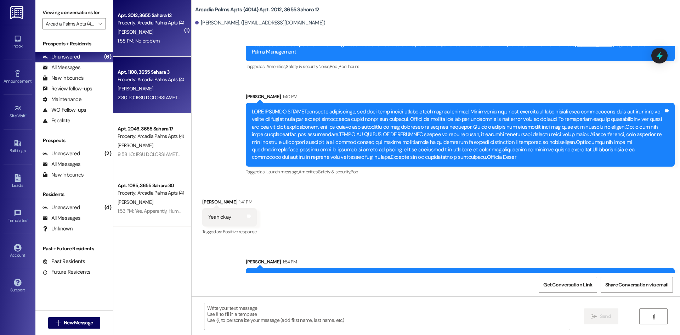
scroll to position [2476, 0]
